Goal: Information Seeking & Learning: Learn about a topic

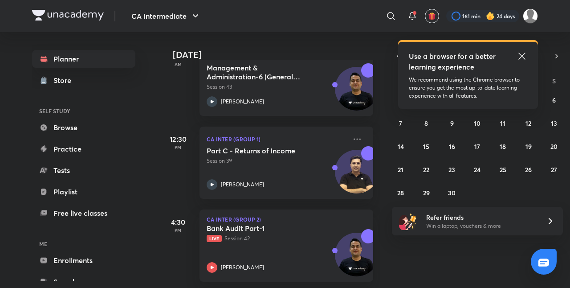
scroll to position [383, 0]
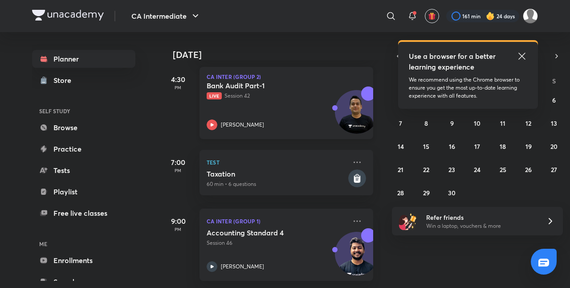
click at [290, 109] on div "Bank Audit Part-1 Live Session 42 [PERSON_NAME]" at bounding box center [277, 105] width 140 height 49
